Goal: Entertainment & Leisure: Consume media (video, audio)

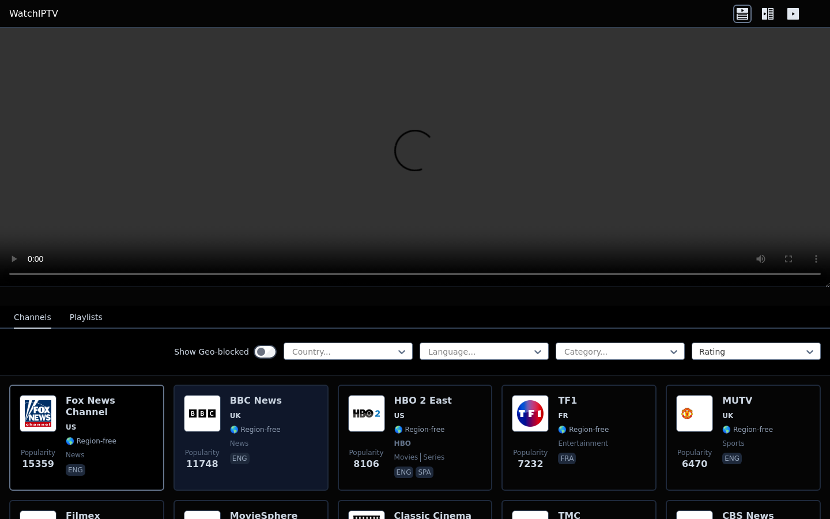
scroll to position [141, 0]
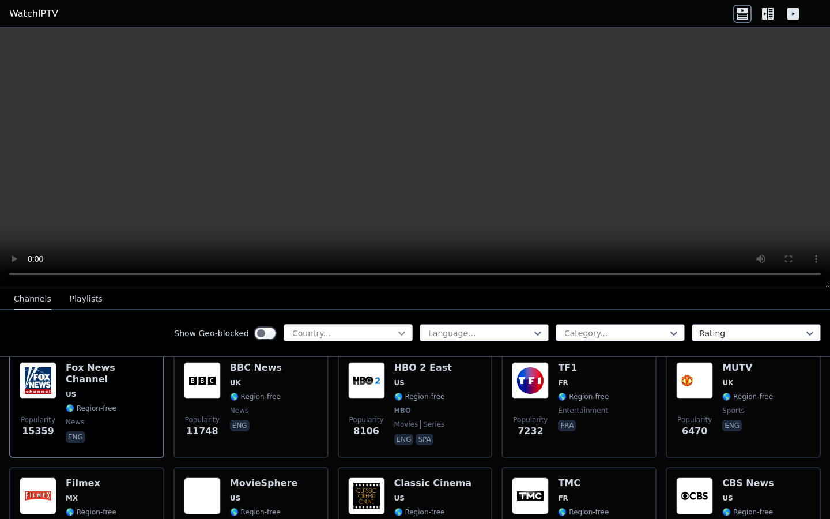
click at [403, 335] on icon at bounding box center [402, 333] width 12 height 12
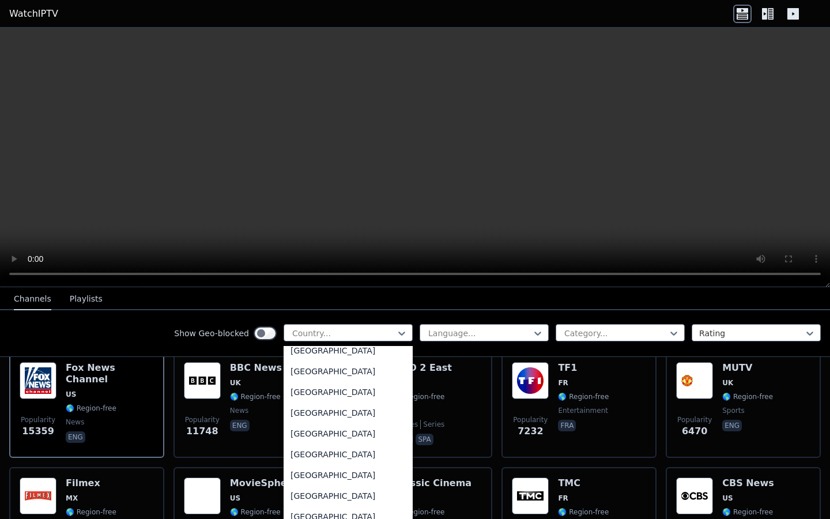
scroll to position [3934, 0]
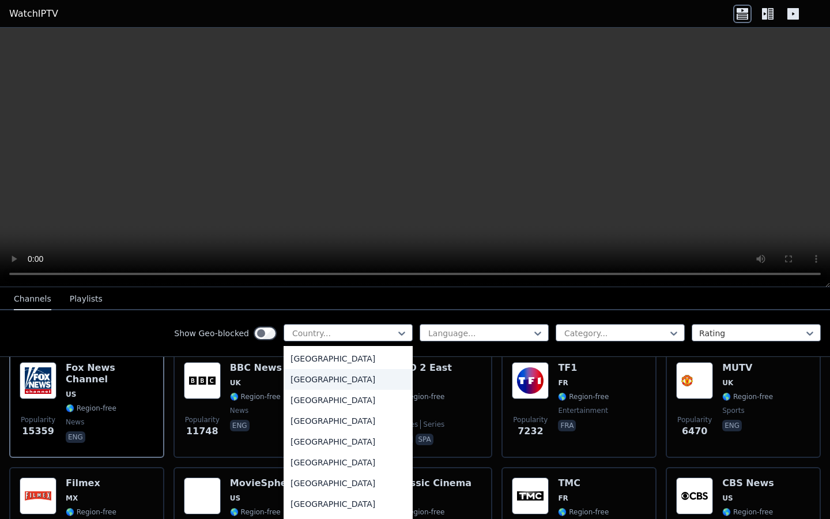
click at [318, 375] on div "[GEOGRAPHIC_DATA]" at bounding box center [348, 379] width 129 height 21
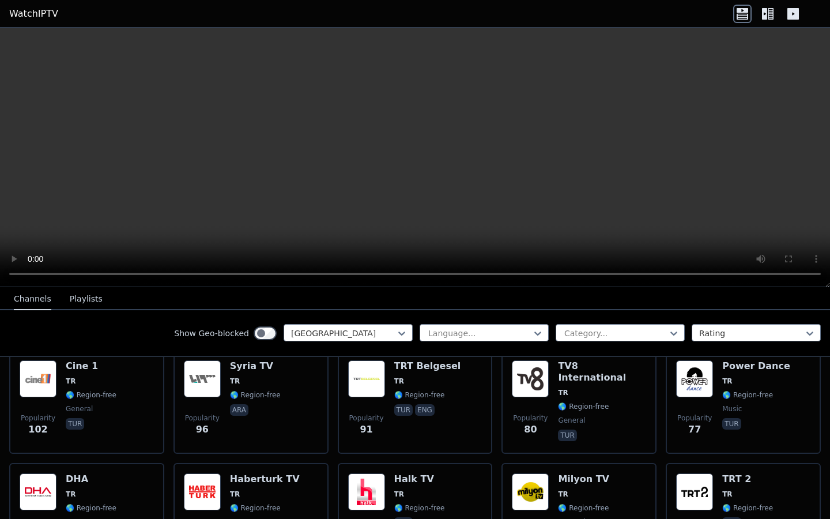
scroll to position [486, 0]
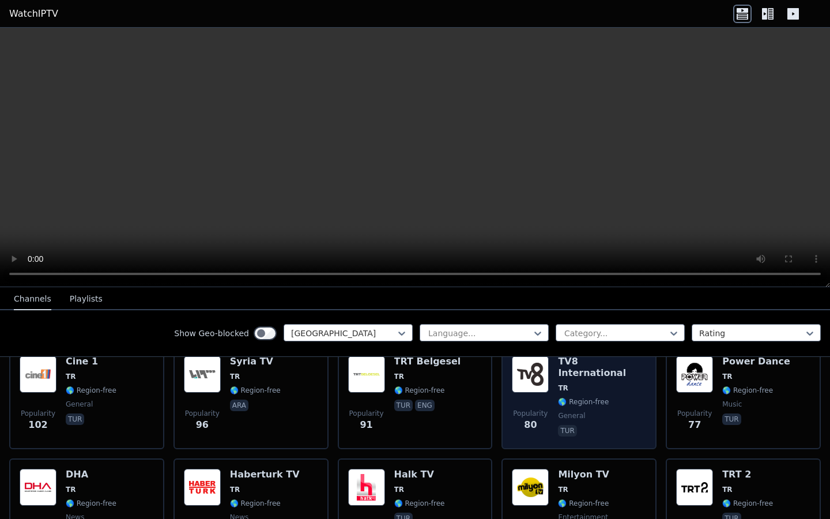
click at [606, 364] on h6 "TV8 International" at bounding box center [602, 367] width 88 height 23
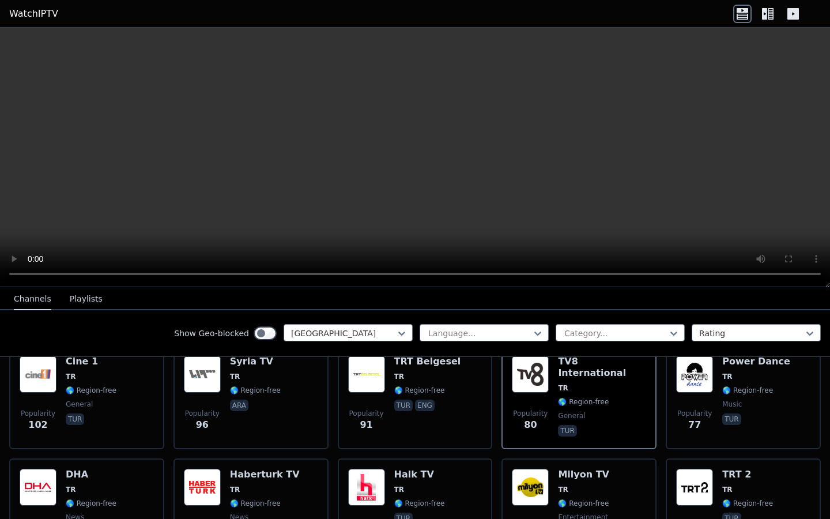
click at [80, 296] on button "Playlists" at bounding box center [86, 299] width 33 height 22
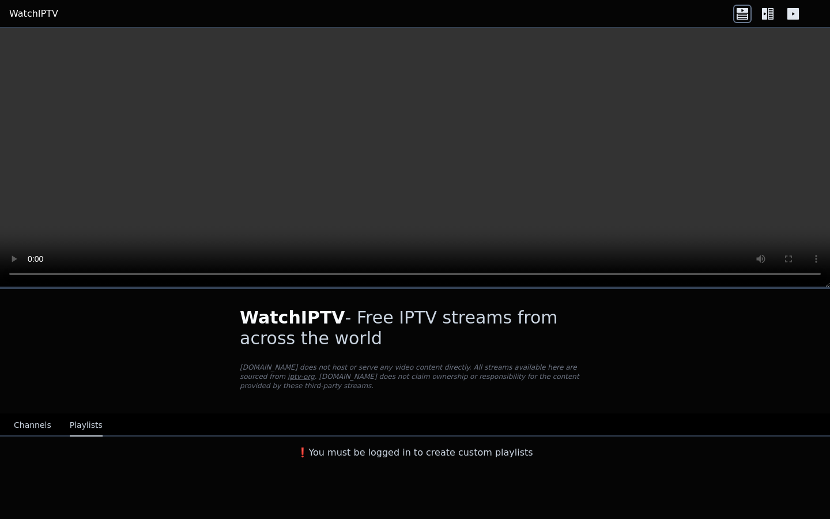
click at [42, 423] on button "Channels" at bounding box center [32, 426] width 37 height 22
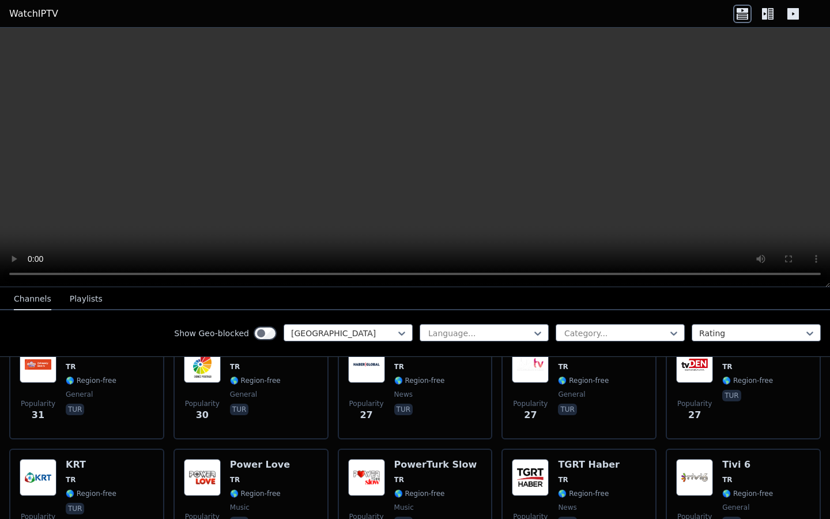
scroll to position [1314, 0]
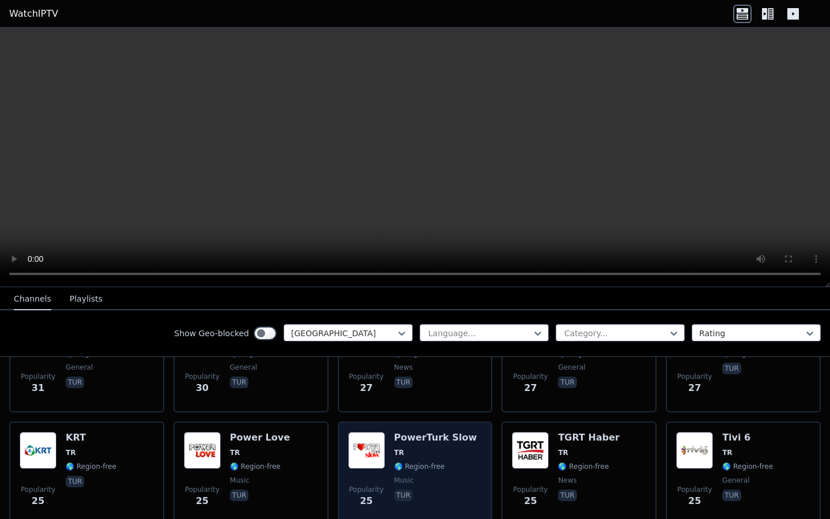
click at [428, 436] on h6 "PowerTurk Slow" at bounding box center [435, 438] width 83 height 12
click at [409, 476] on span "music" at bounding box center [404, 480] width 20 height 9
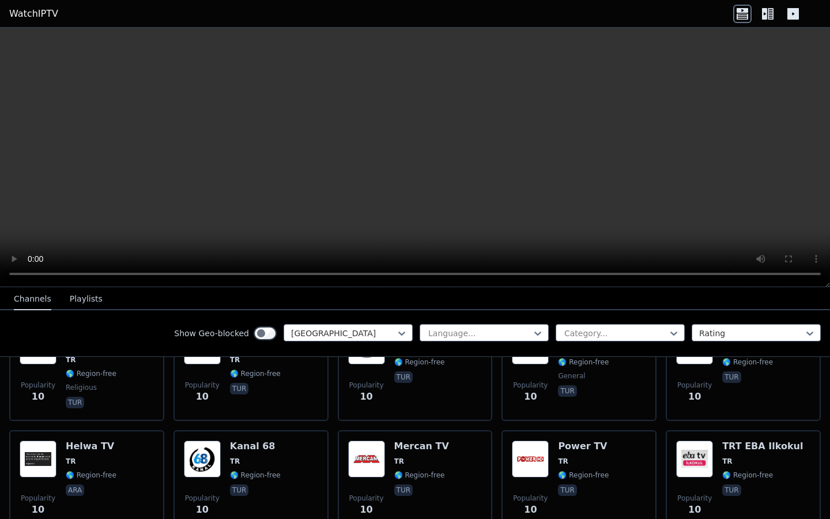
scroll to position [3019, 0]
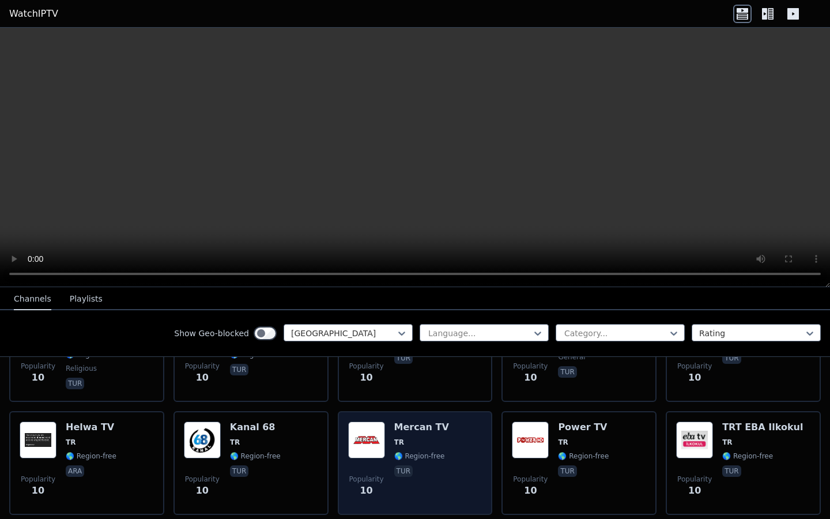
click at [449, 447] on div "Popularity 10 Mercan TV TR 🌎 Region-free tur" at bounding box center [415, 462] width 134 height 83
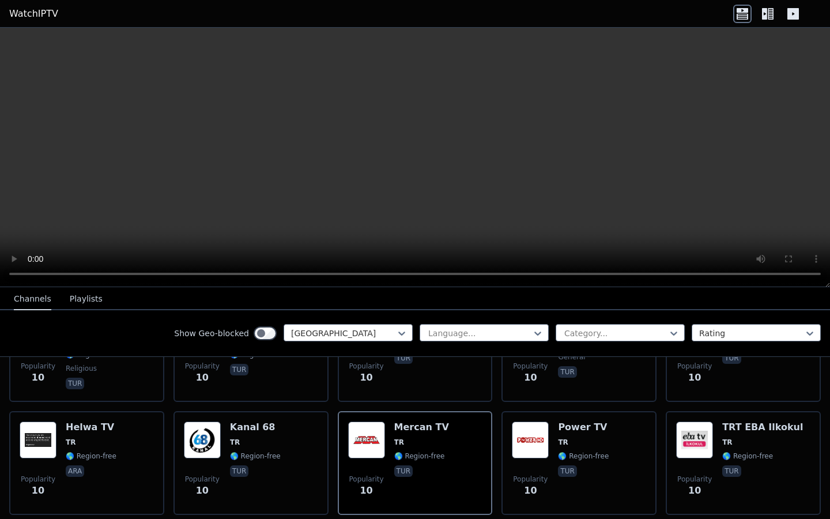
click at [372, 152] on video at bounding box center [415, 157] width 830 height 259
click at [632, 335] on div at bounding box center [615, 333] width 105 height 12
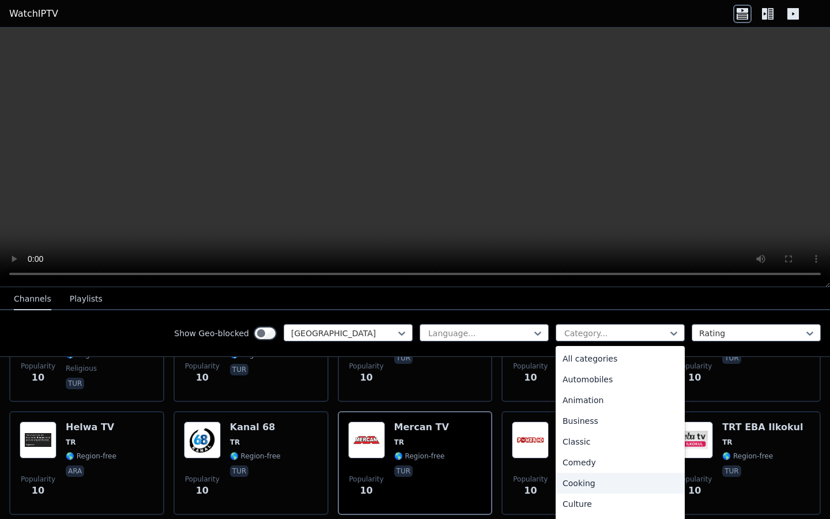
scroll to position [33, 0]
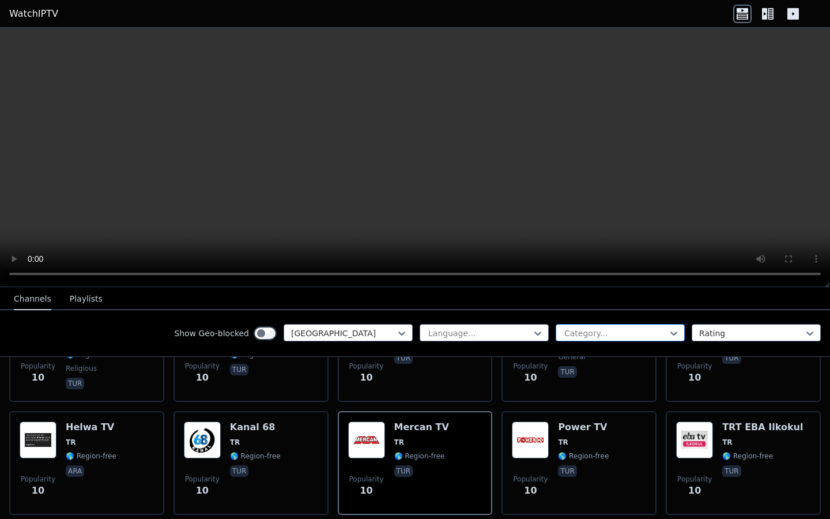
click at [619, 334] on div at bounding box center [615, 333] width 105 height 12
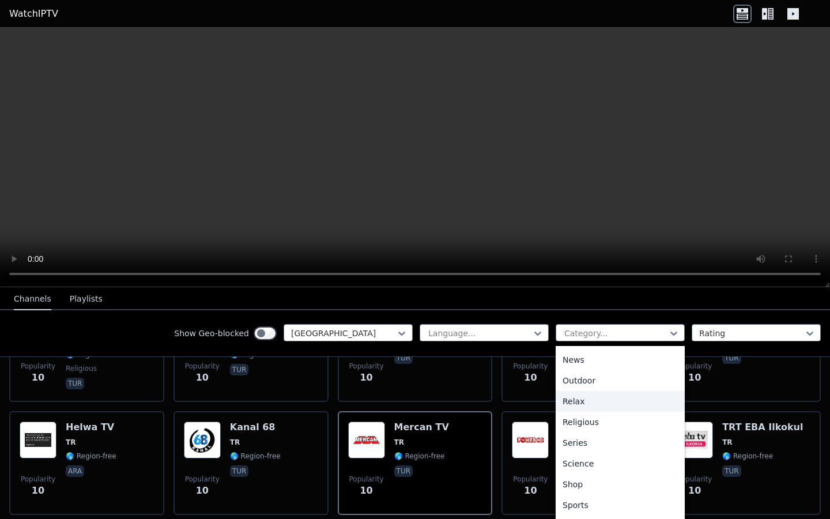
scroll to position [353, 0]
click at [585, 505] on div "Sports" at bounding box center [620, 503] width 129 height 21
